Goal: Find specific page/section

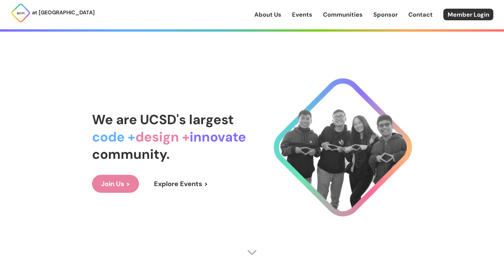
click at [295, 18] on link "Events" at bounding box center [302, 14] width 20 height 9
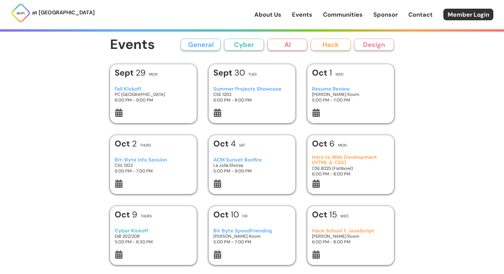
click at [274, 43] on button "AI" at bounding box center [287, 45] width 40 height 12
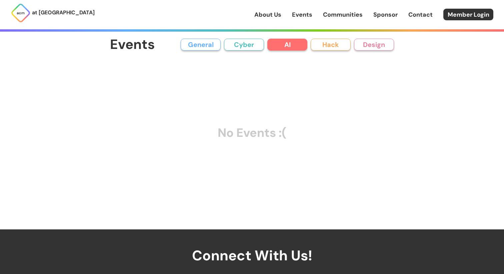
click at [274, 43] on button "AI" at bounding box center [287, 45] width 40 height 12
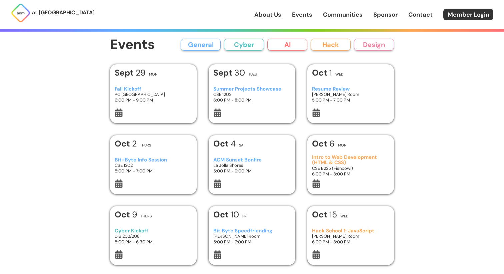
click at [257, 45] on button "Cyber" at bounding box center [244, 45] width 40 height 12
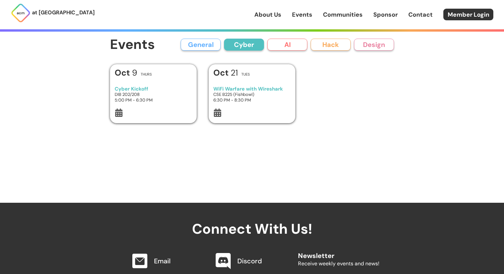
click at [256, 45] on button "Cyber" at bounding box center [244, 45] width 40 height 12
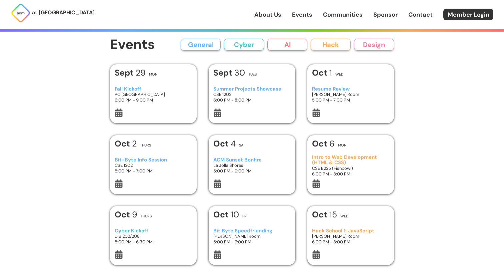
click at [321, 45] on button "Hack" at bounding box center [331, 45] width 40 height 12
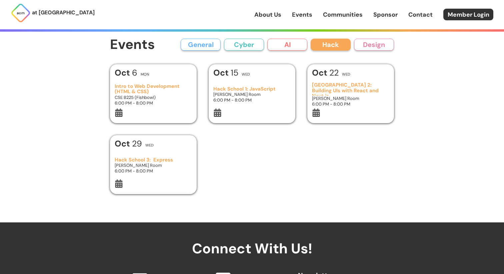
click at [321, 45] on button "Hack" at bounding box center [331, 45] width 40 height 12
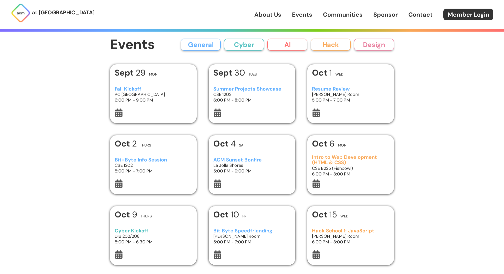
click at [358, 44] on button "Design" at bounding box center [374, 45] width 40 height 12
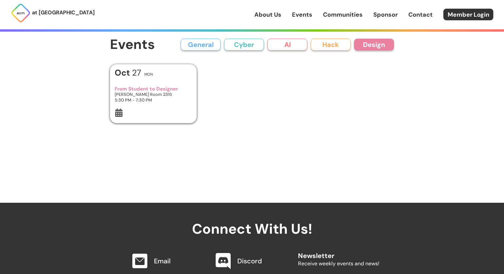
click at [358, 44] on button "Design" at bounding box center [374, 45] width 40 height 12
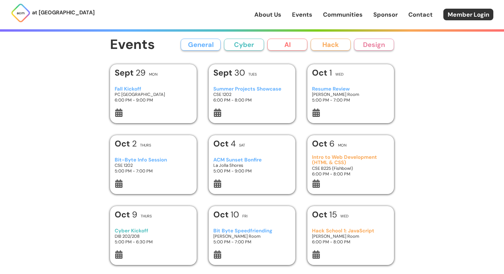
click at [189, 45] on button "General" at bounding box center [201, 45] width 40 height 12
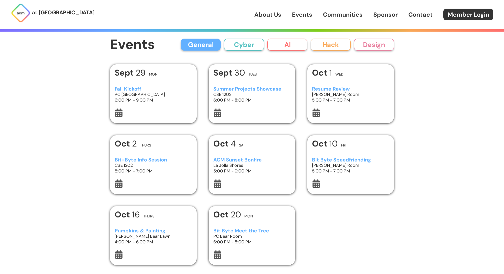
click at [189, 45] on button "General" at bounding box center [201, 45] width 40 height 12
